Goal: Transaction & Acquisition: Book appointment/travel/reservation

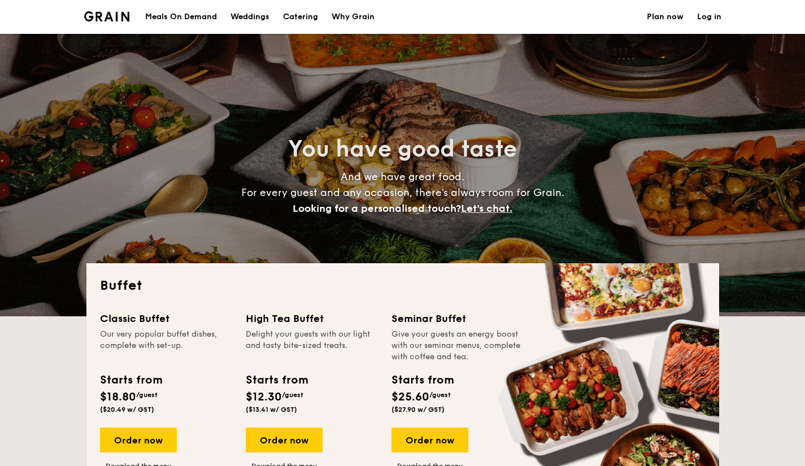
select select
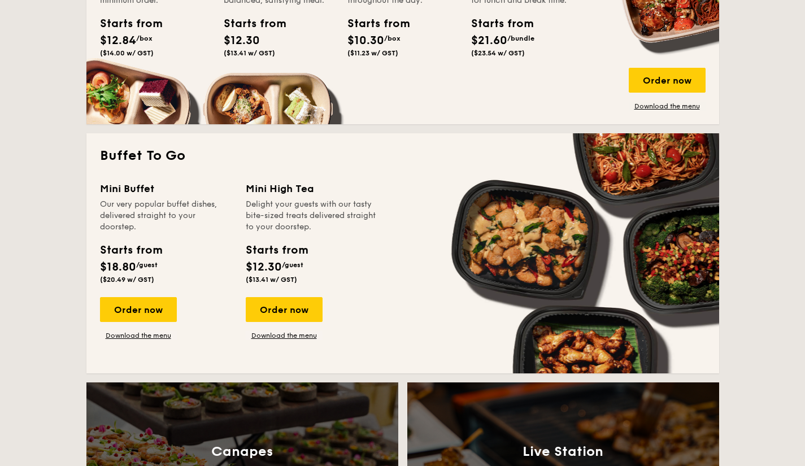
scroll to position [629, 0]
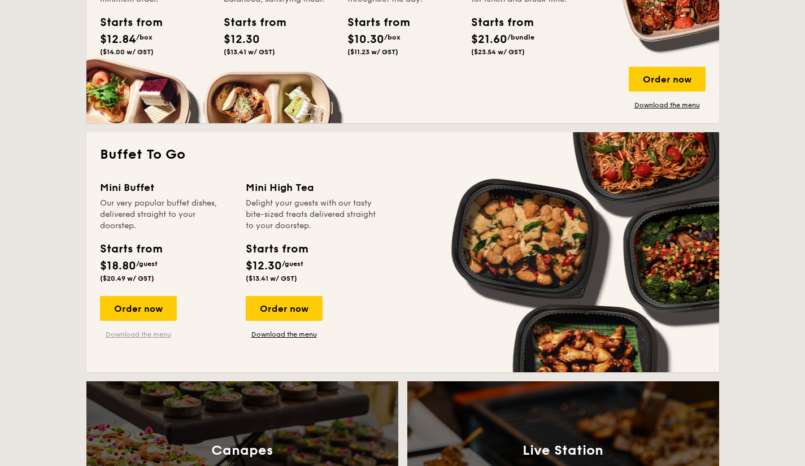
click at [162, 334] on link "Download the menu" at bounding box center [138, 334] width 77 height 9
click at [167, 309] on div "Order now" at bounding box center [138, 308] width 77 height 25
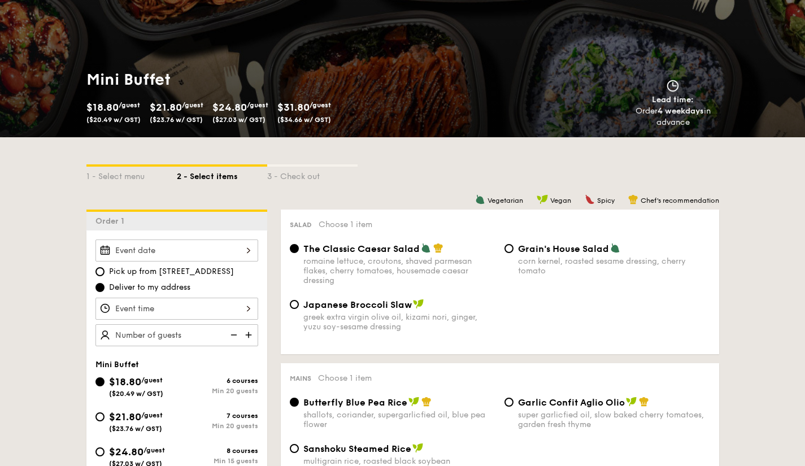
scroll to position [110, 0]
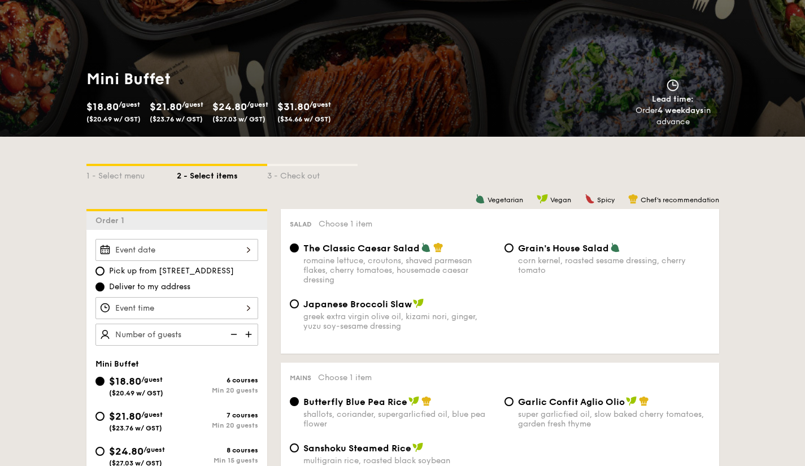
click at [229, 241] on div at bounding box center [176, 250] width 163 height 22
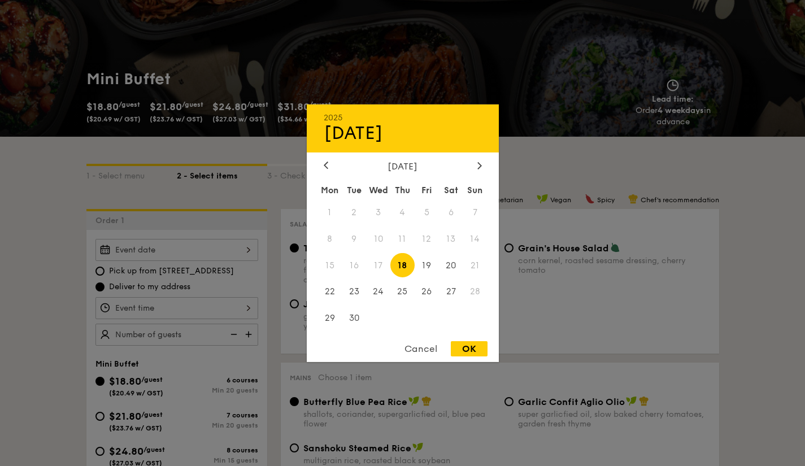
click at [465, 259] on span "21" at bounding box center [475, 265] width 24 height 24
click at [480, 168] on icon at bounding box center [479, 165] width 5 height 7
click at [477, 163] on div at bounding box center [479, 165] width 10 height 11
click at [473, 240] on span "9" at bounding box center [475, 239] width 24 height 24
click at [325, 167] on icon at bounding box center [326, 165] width 5 height 7
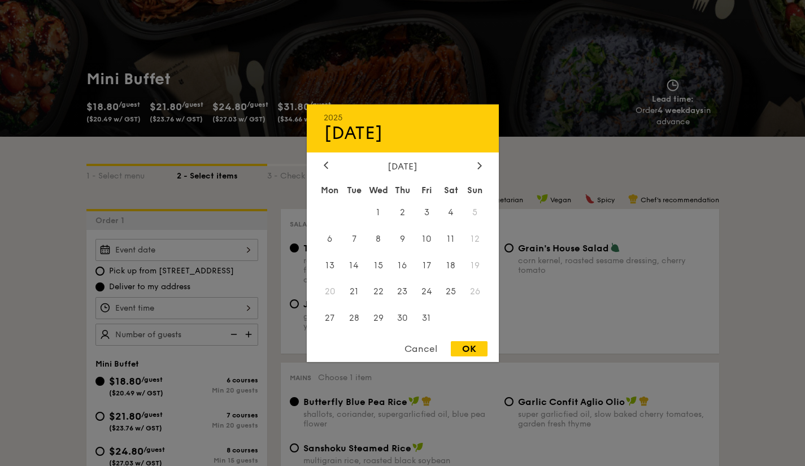
click at [423, 342] on div "Cancel" at bounding box center [420, 348] width 55 height 15
